Goal: Find specific page/section: Find specific page/section

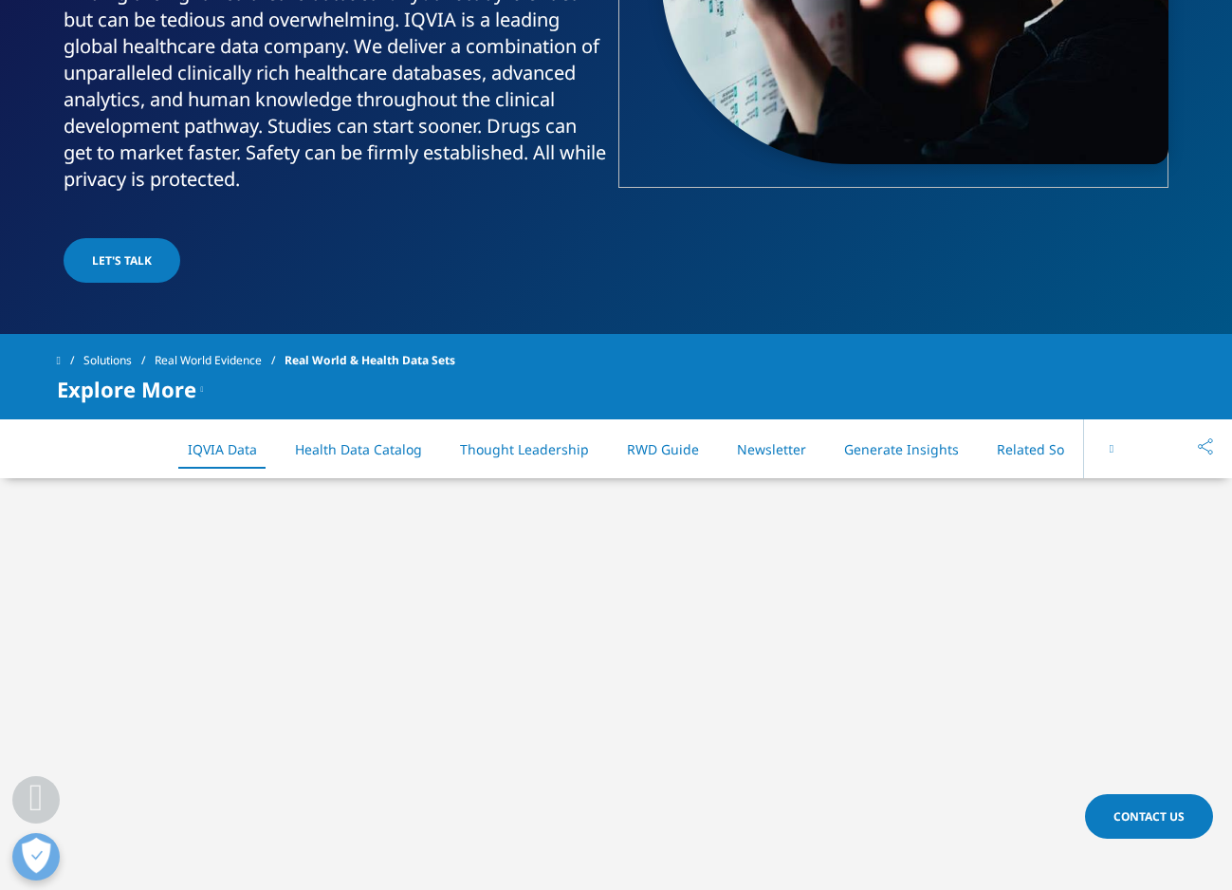
click at [372, 454] on link "Health Data Catalog" at bounding box center [358, 449] width 127 height 18
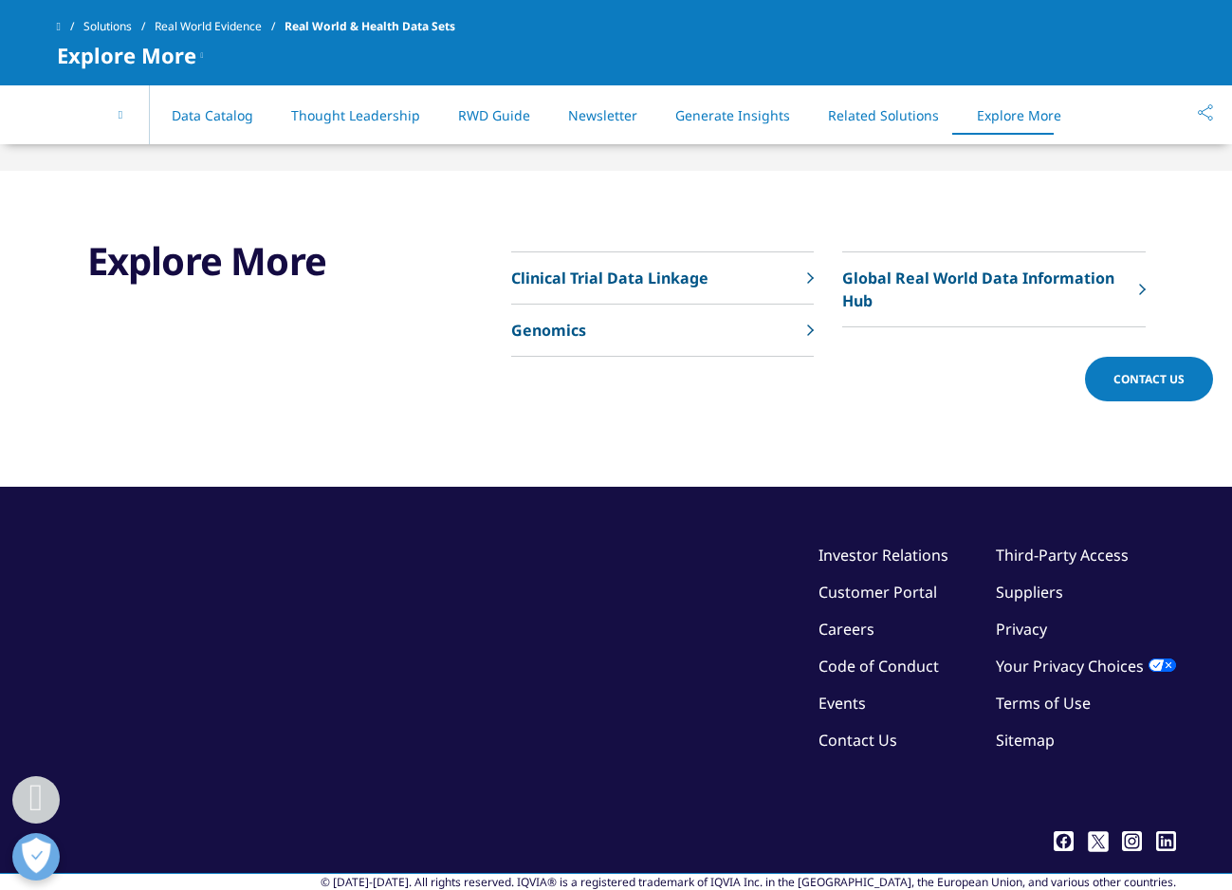
scroll to position [5970, 0]
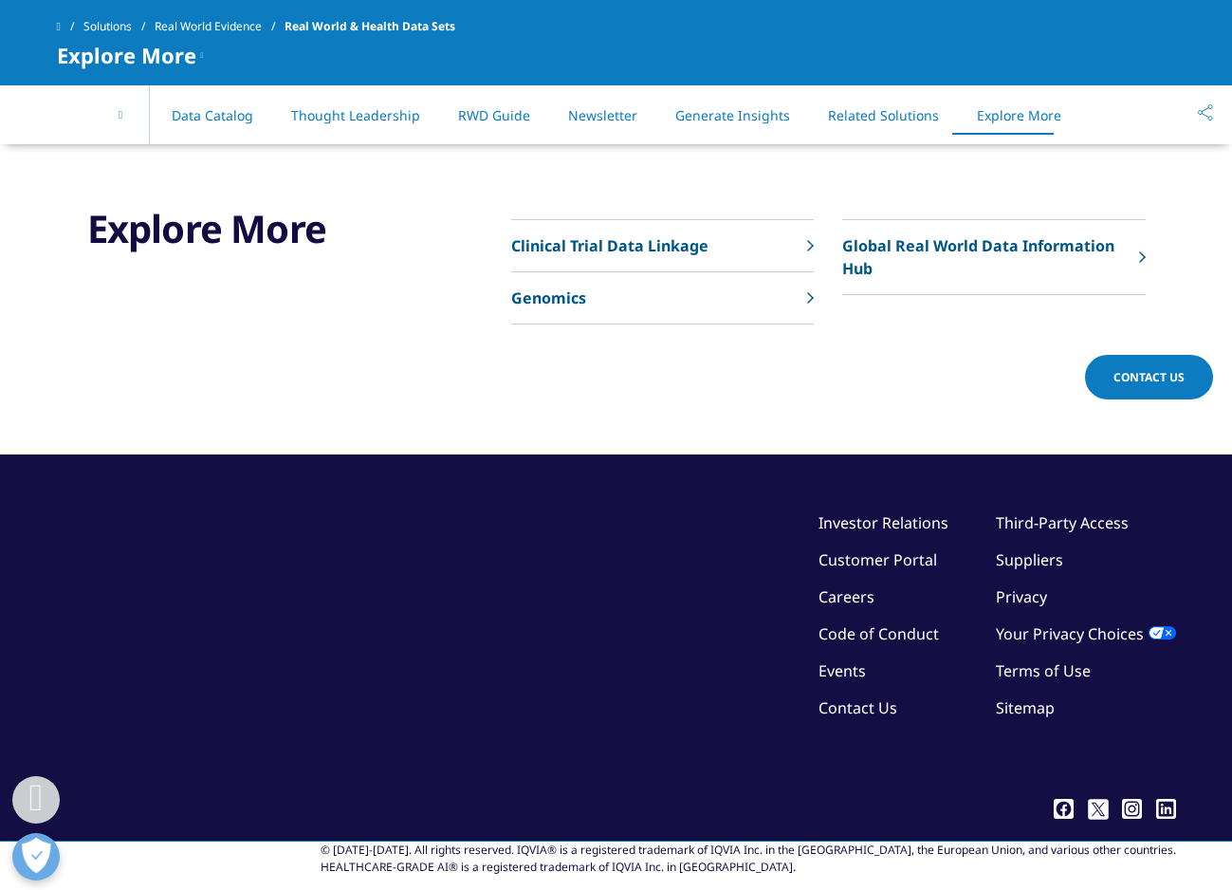
click at [908, 549] on link "Customer Portal" at bounding box center [878, 559] width 119 height 21
click at [191, 111] on link "Health Data Catalog" at bounding box center [189, 115] width 127 height 18
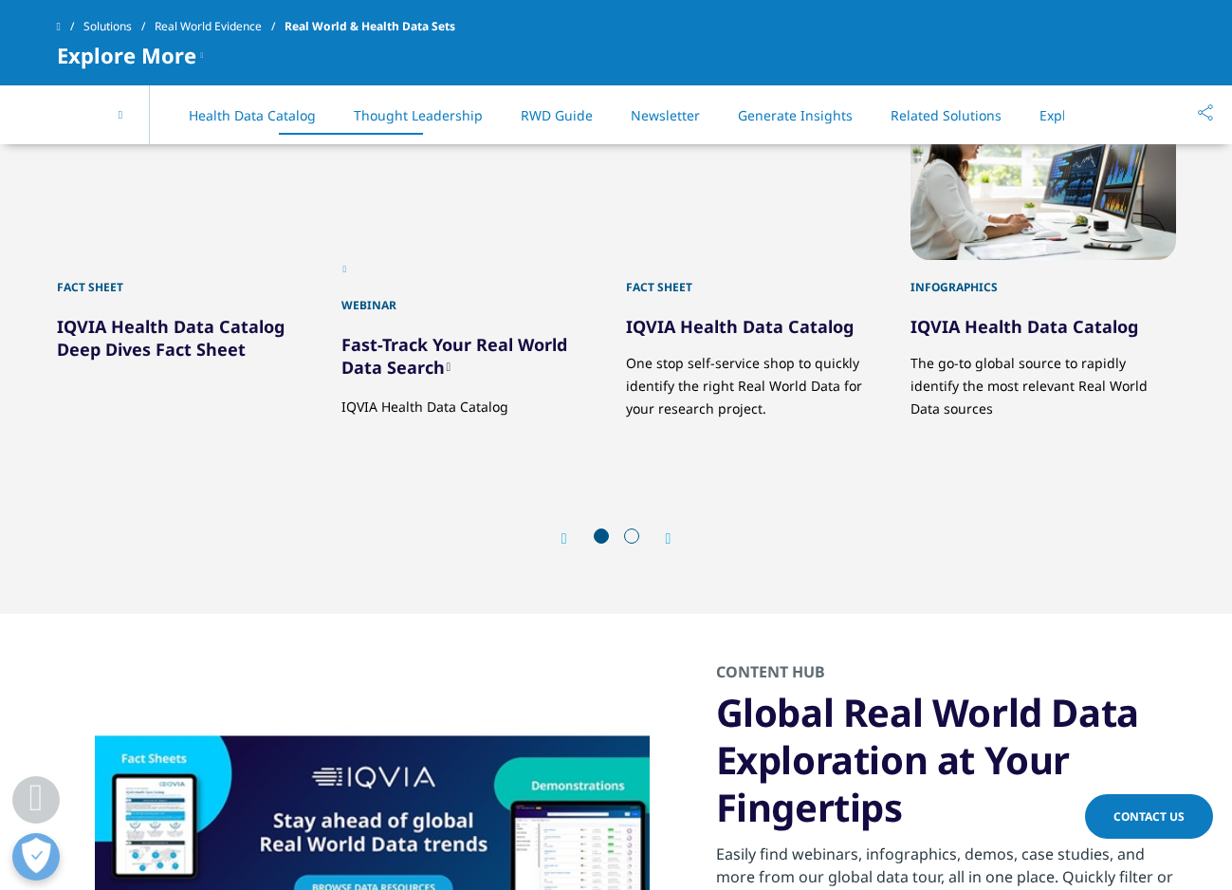
scroll to position [2110, 0]
